Goal: Information Seeking & Learning: Learn about a topic

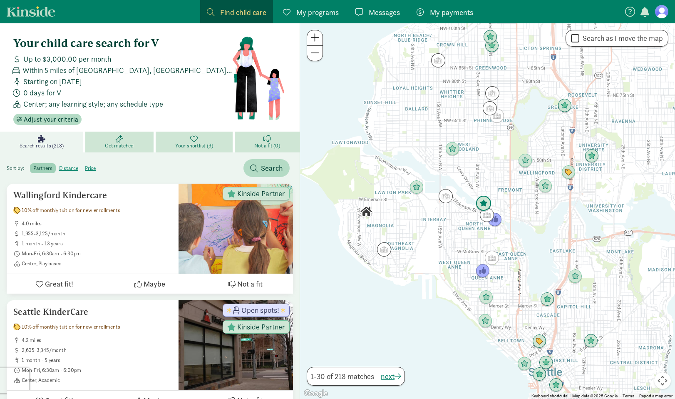
click at [483, 199] on img "Click to see details" at bounding box center [484, 204] width 16 height 16
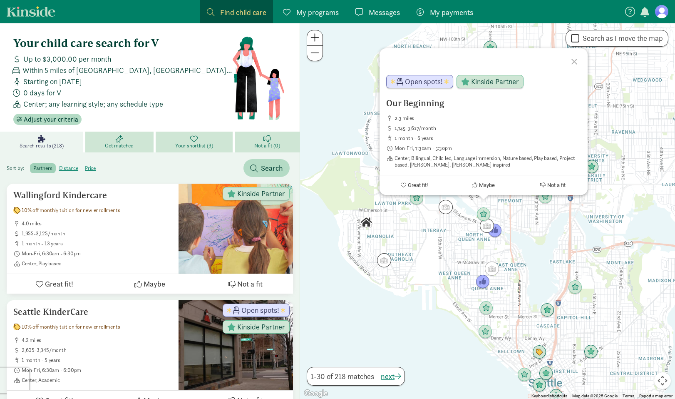
click at [441, 259] on div "Our Beginning 2.3 miles 1,745-3,617/month 1 month - 6 years Mon-Fri, 7:30am - 5…" at bounding box center [487, 211] width 375 height 376
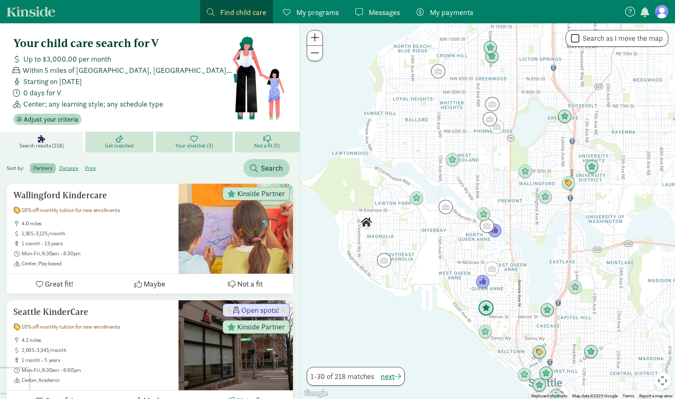
click at [485, 311] on img "Click to see details" at bounding box center [486, 308] width 16 height 16
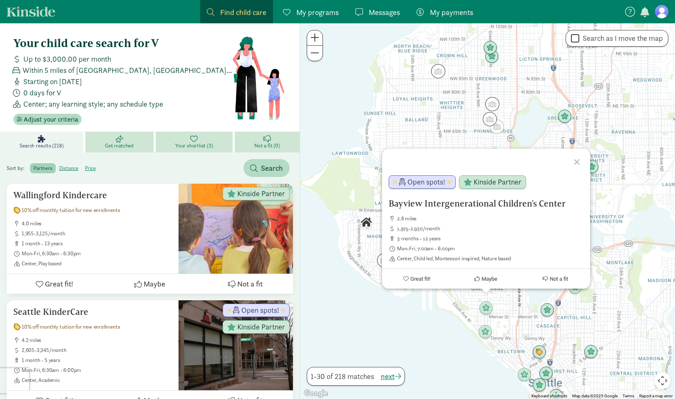
click at [457, 315] on div "Bayview Intergenerational Children's Center 2.8 miles 1,975-2,930/month 3 month…" at bounding box center [487, 211] width 375 height 376
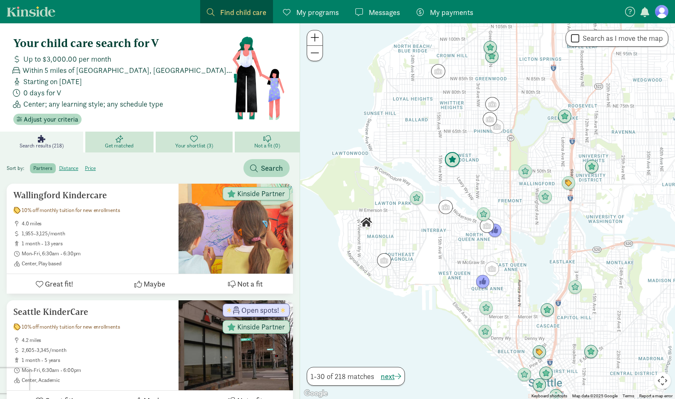
click at [450, 157] on img "Click to see details" at bounding box center [453, 160] width 16 height 16
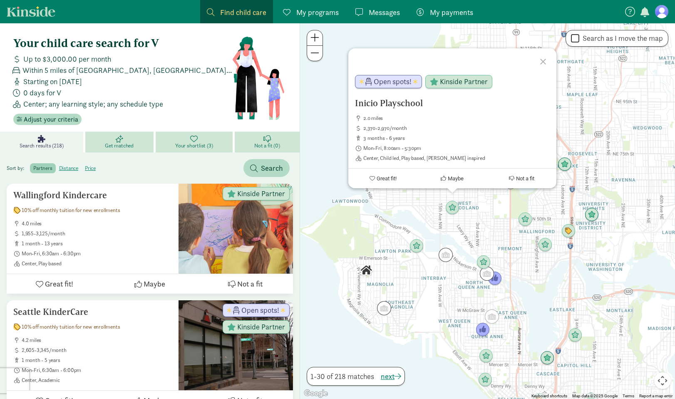
click at [500, 238] on div "Inicio Playschool 2.0 miles 2,370-2,970/month 3 months - 6 years Mon-Fri, 8:00a…" at bounding box center [487, 211] width 375 height 376
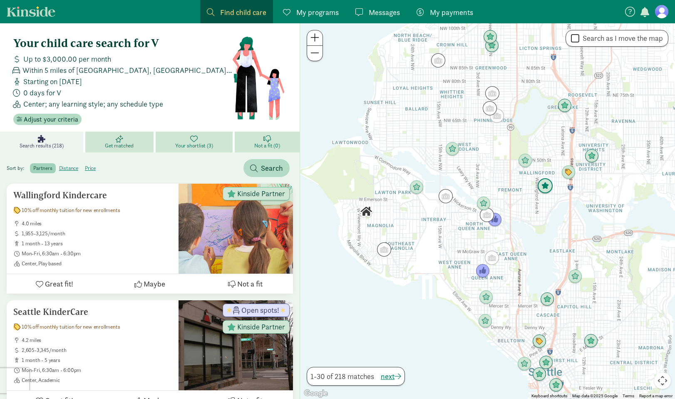
click at [546, 187] on img "Click to see details" at bounding box center [546, 186] width 16 height 16
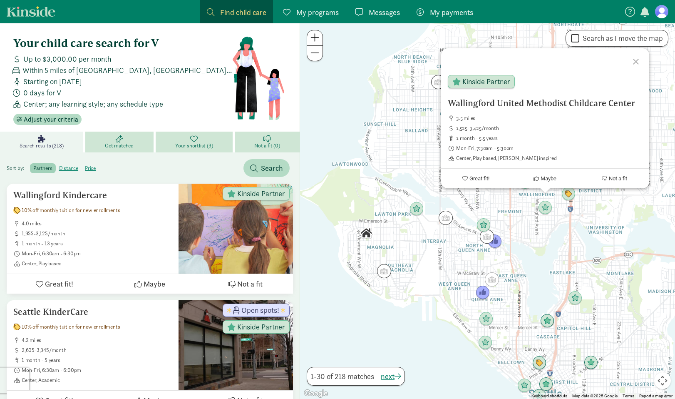
click at [506, 190] on div "Wallingford United Methodist Childcare Center 3.5 miles 1,525-3,425/month 1 mon…" at bounding box center [487, 211] width 375 height 376
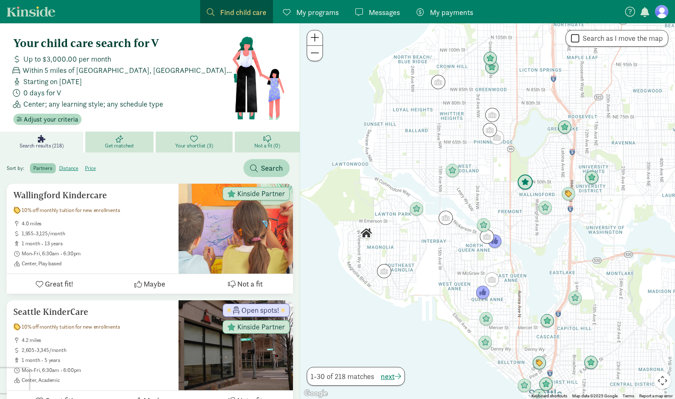
click at [525, 183] on img "Click to see details" at bounding box center [526, 182] width 16 height 16
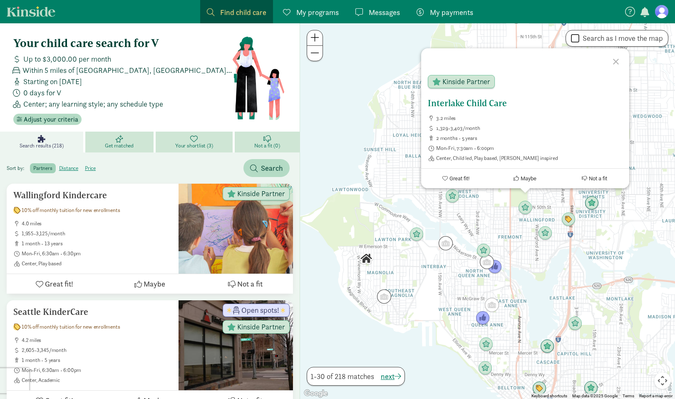
click at [482, 106] on h5 "Interlake Child Care" at bounding box center [525, 103] width 195 height 10
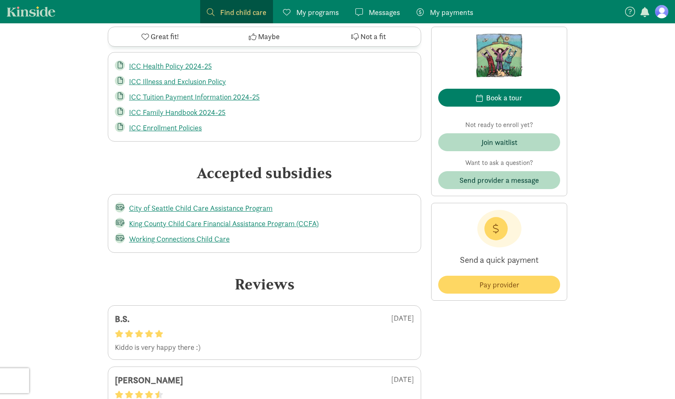
scroll to position [1418, 0]
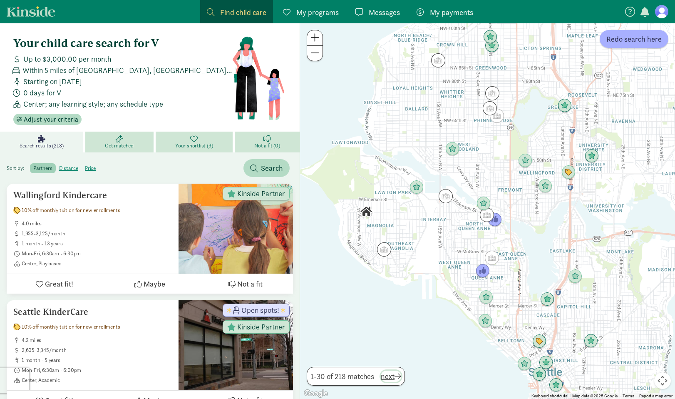
click at [383, 376] on span "next" at bounding box center [391, 376] width 20 height 11
click at [91, 167] on label "price" at bounding box center [90, 168] width 17 height 10
click at [85, 165] on input "price" at bounding box center [85, 165] width 0 height 0
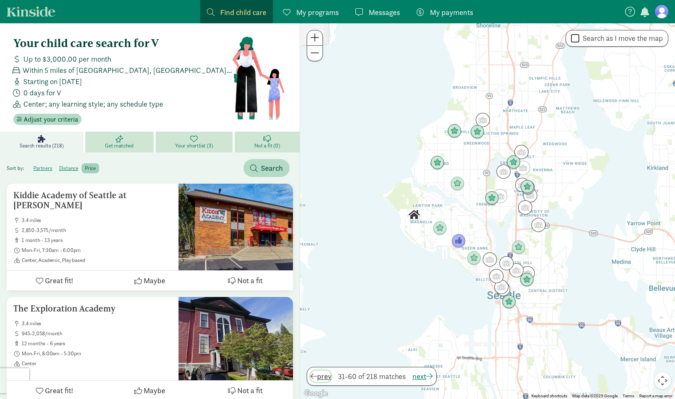
click at [325, 379] on span "prev" at bounding box center [321, 376] width 21 height 11
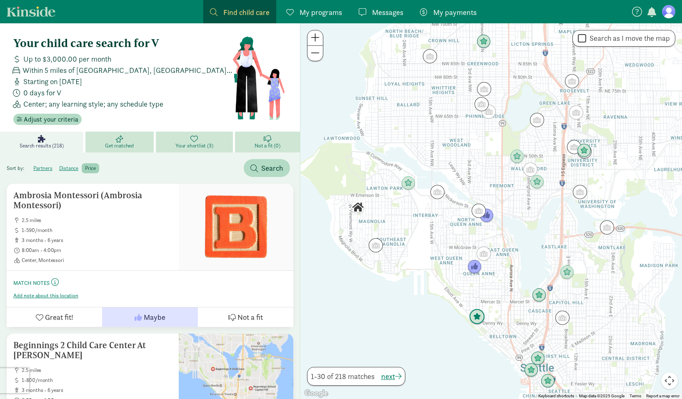
click at [479, 317] on img "Click to see details" at bounding box center [477, 317] width 16 height 16
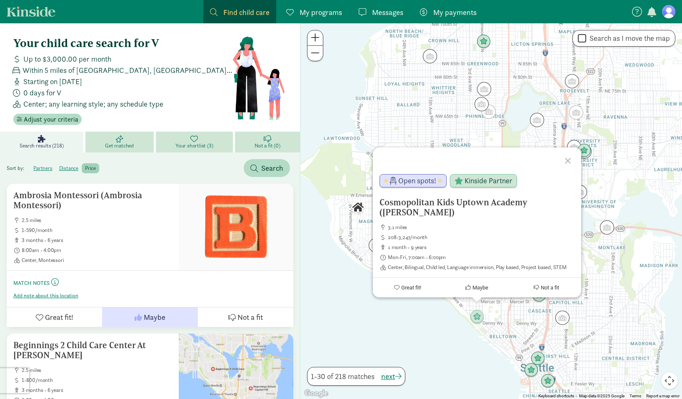
click at [361, 182] on div "Cosmopolitan Kids Uptown Academy (Queen Anne) 3.1 miles 208-3,247/month 1 month…" at bounding box center [490, 211] width 381 height 376
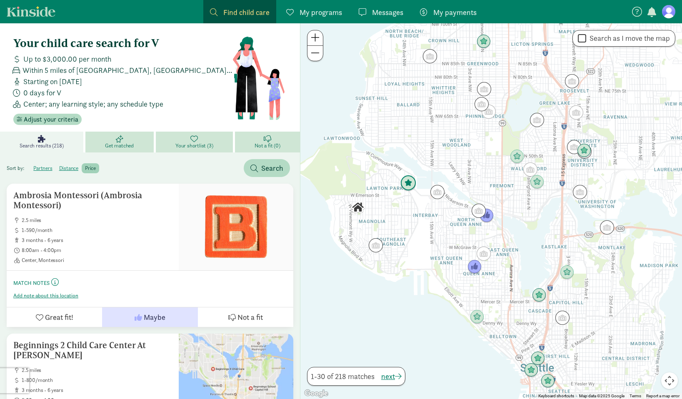
click at [407, 182] on img "Click to see details" at bounding box center [408, 183] width 16 height 16
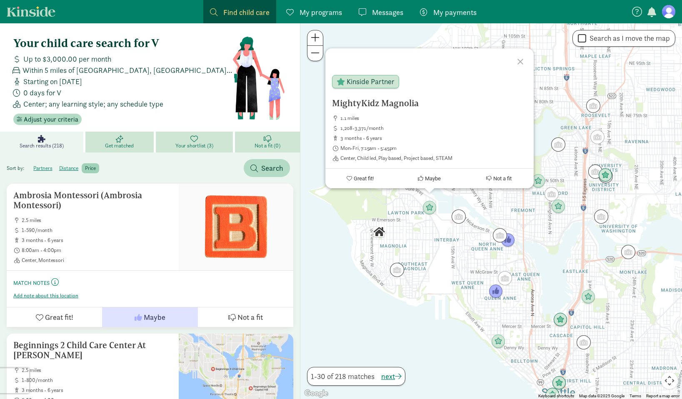
click at [412, 254] on div "MightyKidz Magnolia 1.1 miles 1,208-3,371/month 3 months - 6 years Mon-Fri, 7:1…" at bounding box center [490, 211] width 381 height 376
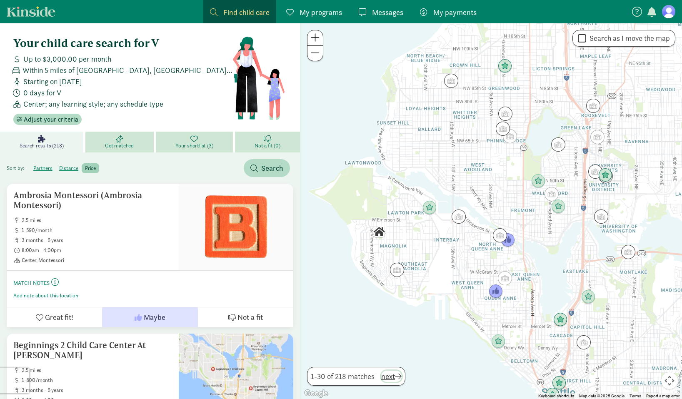
click at [389, 378] on span "next" at bounding box center [391, 376] width 20 height 11
click at [557, 207] on img "Click to see details" at bounding box center [558, 207] width 16 height 16
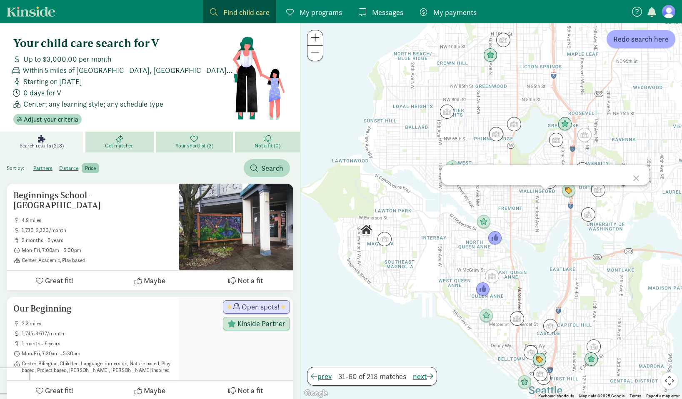
click at [638, 175] on div at bounding box center [637, 177] width 24 height 24
click at [549, 181] on img "Click to see details" at bounding box center [550, 182] width 16 height 16
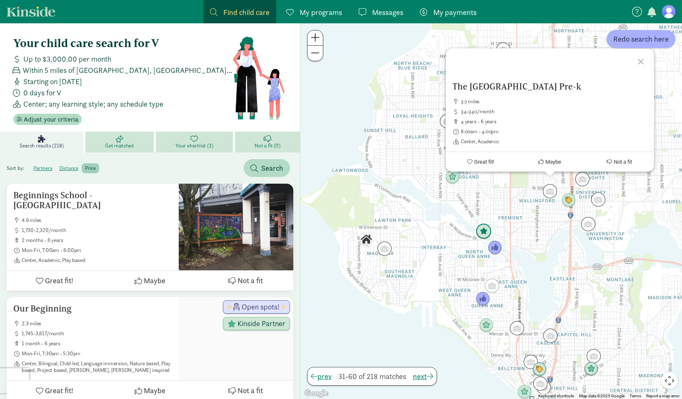
click at [485, 233] on img "Click to see details" at bounding box center [484, 232] width 16 height 16
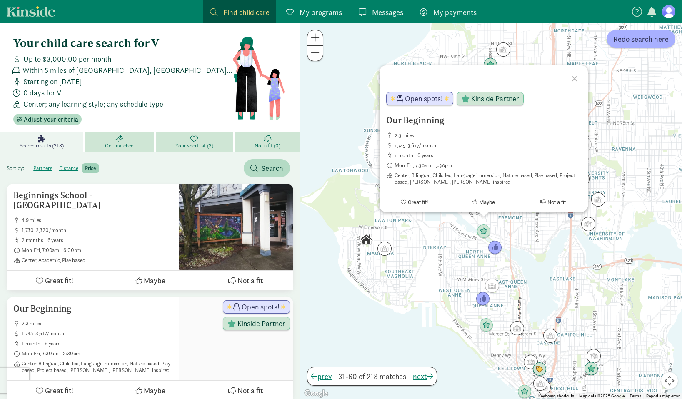
click at [433, 288] on div "To navigate, press the arrow keys. Our Beginning 2.3 miles 1,745-3,617/month 1 …" at bounding box center [490, 211] width 381 height 376
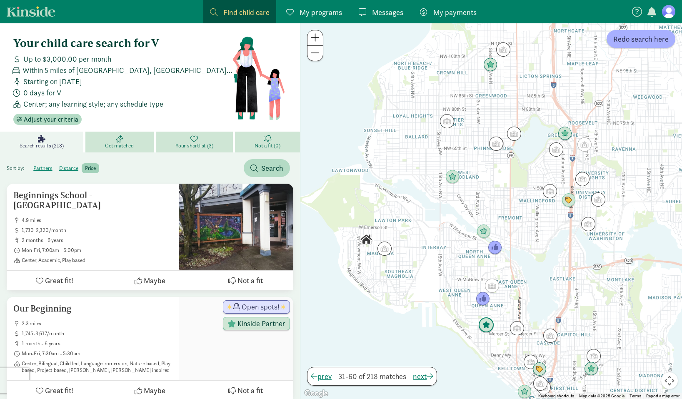
click at [483, 324] on img "Click to see details" at bounding box center [486, 325] width 16 height 16
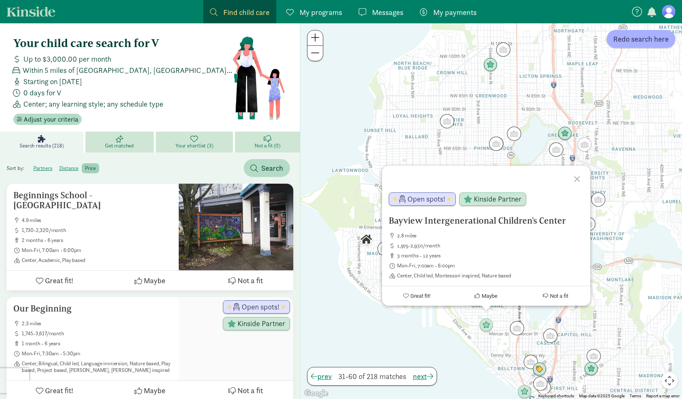
click at [438, 325] on div "Bayview Intergenerational Children's Center 2.8 miles 1,975-2,930/month 3 month…" at bounding box center [490, 211] width 381 height 376
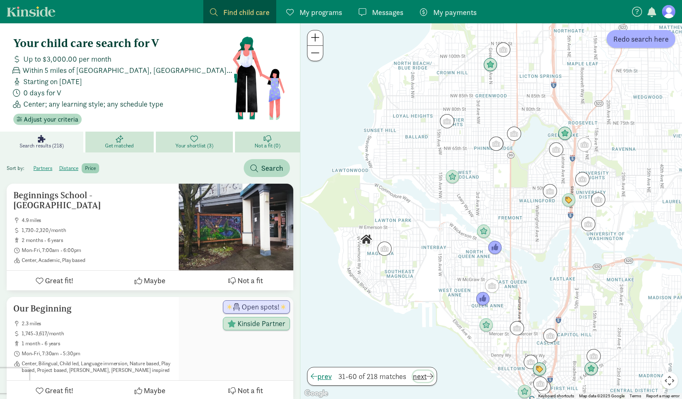
click at [422, 377] on span "next" at bounding box center [423, 376] width 20 height 11
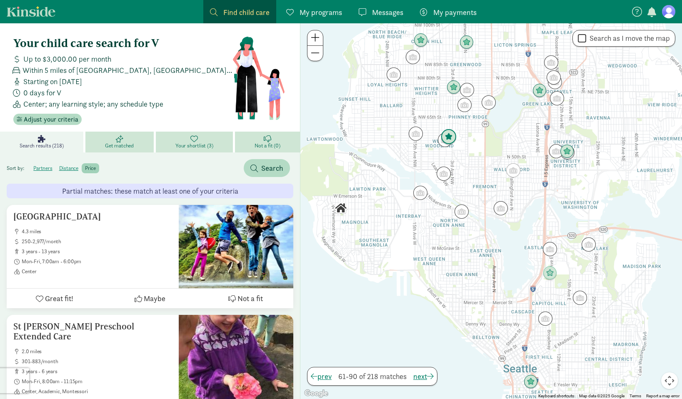
click at [451, 133] on img "Click to see details" at bounding box center [449, 137] width 16 height 16
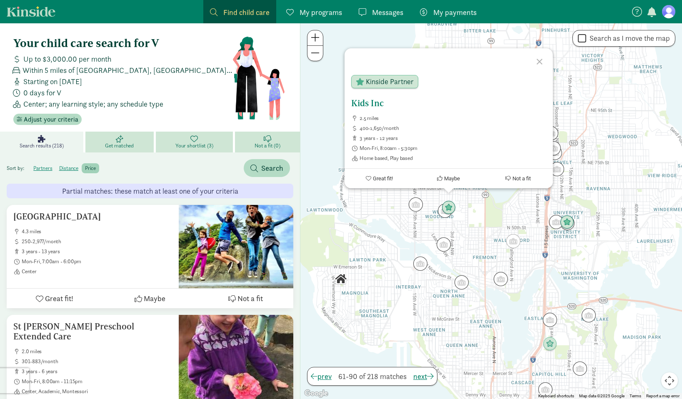
click at [359, 102] on h5 "Kids Inc" at bounding box center [448, 103] width 195 height 10
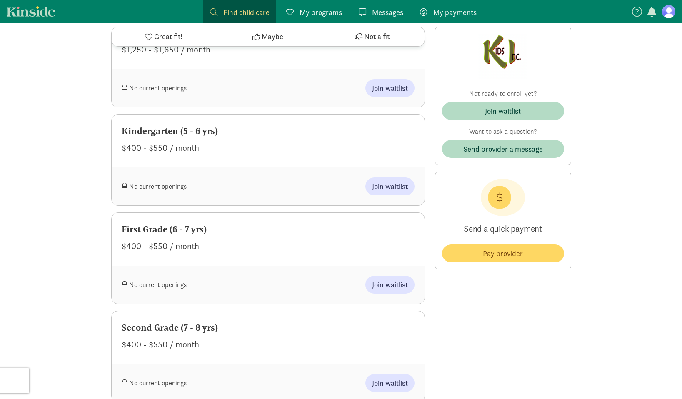
scroll to position [436, 0]
